Goal: Task Accomplishment & Management: Manage account settings

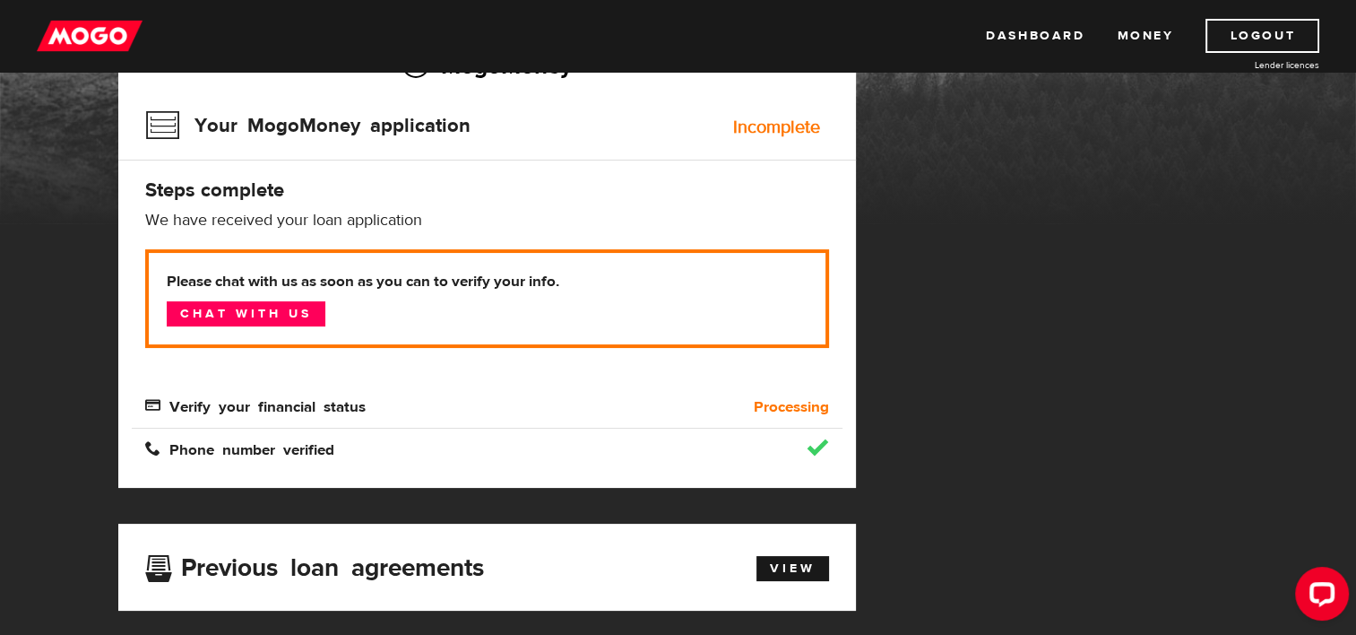
scroll to position [178, 0]
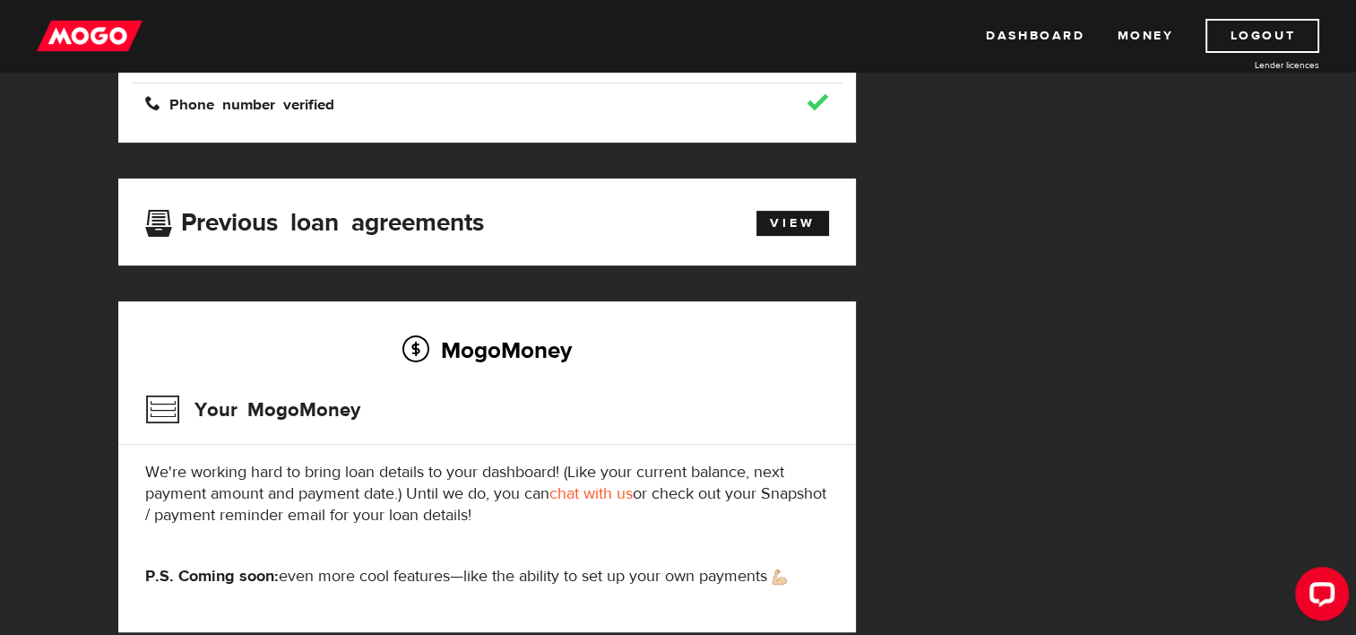
scroll to position [582, 0]
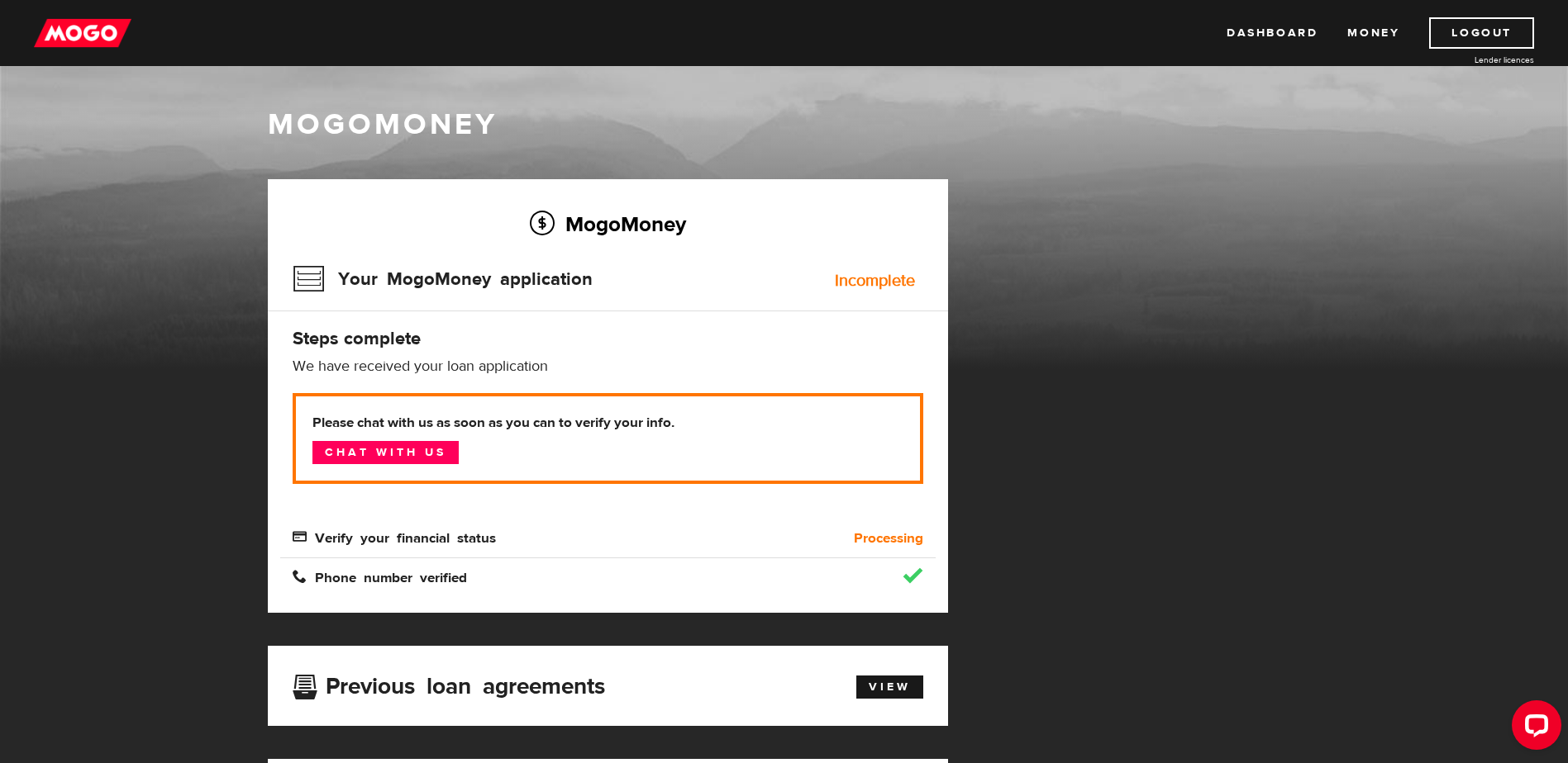
scroll to position [1, 0]
